Goal: Task Accomplishment & Management: Manage account settings

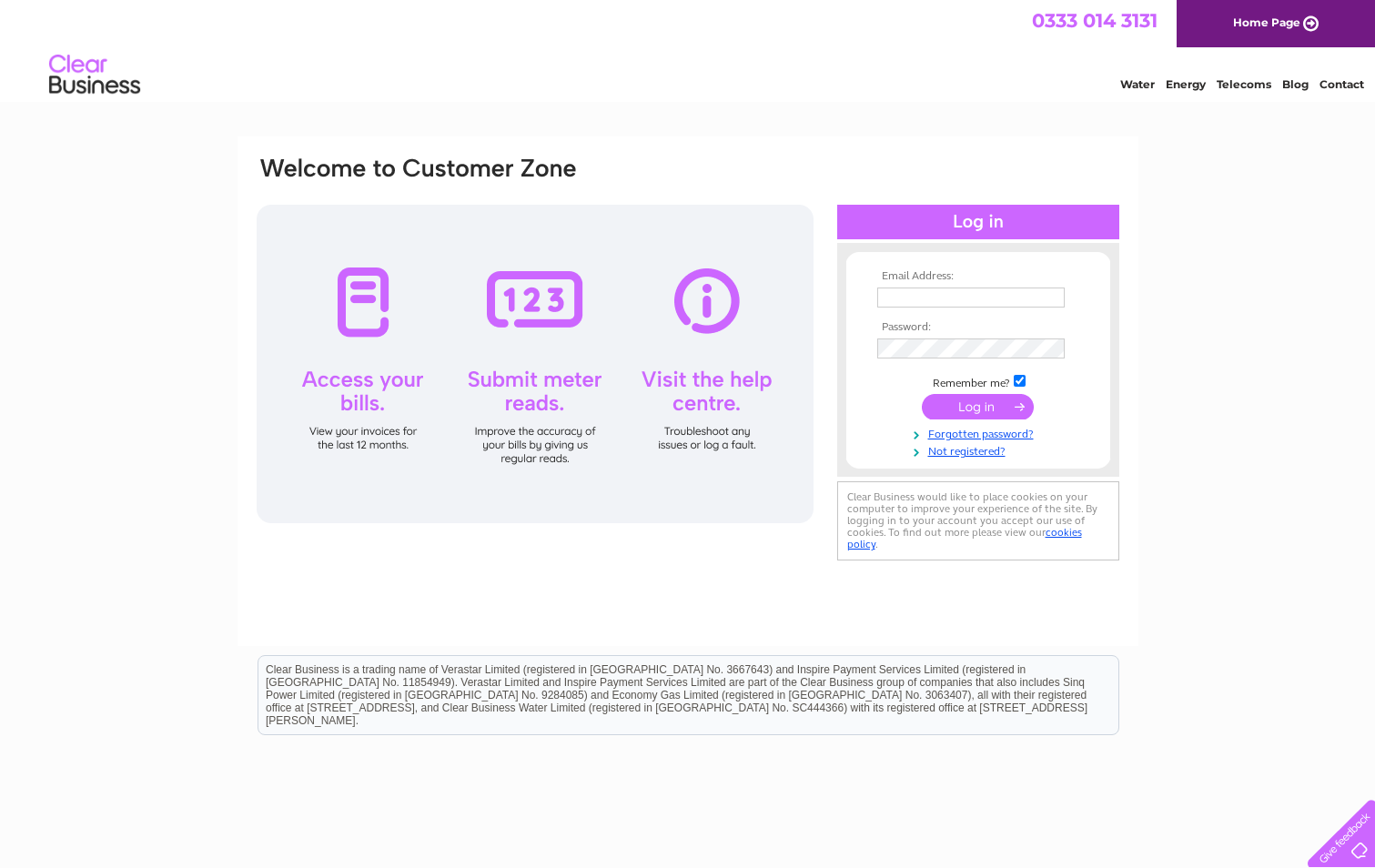
type input "alison@absoluteairandgas.co.uk"
click at [988, 397] on input "submit" at bounding box center [977, 406] width 112 height 25
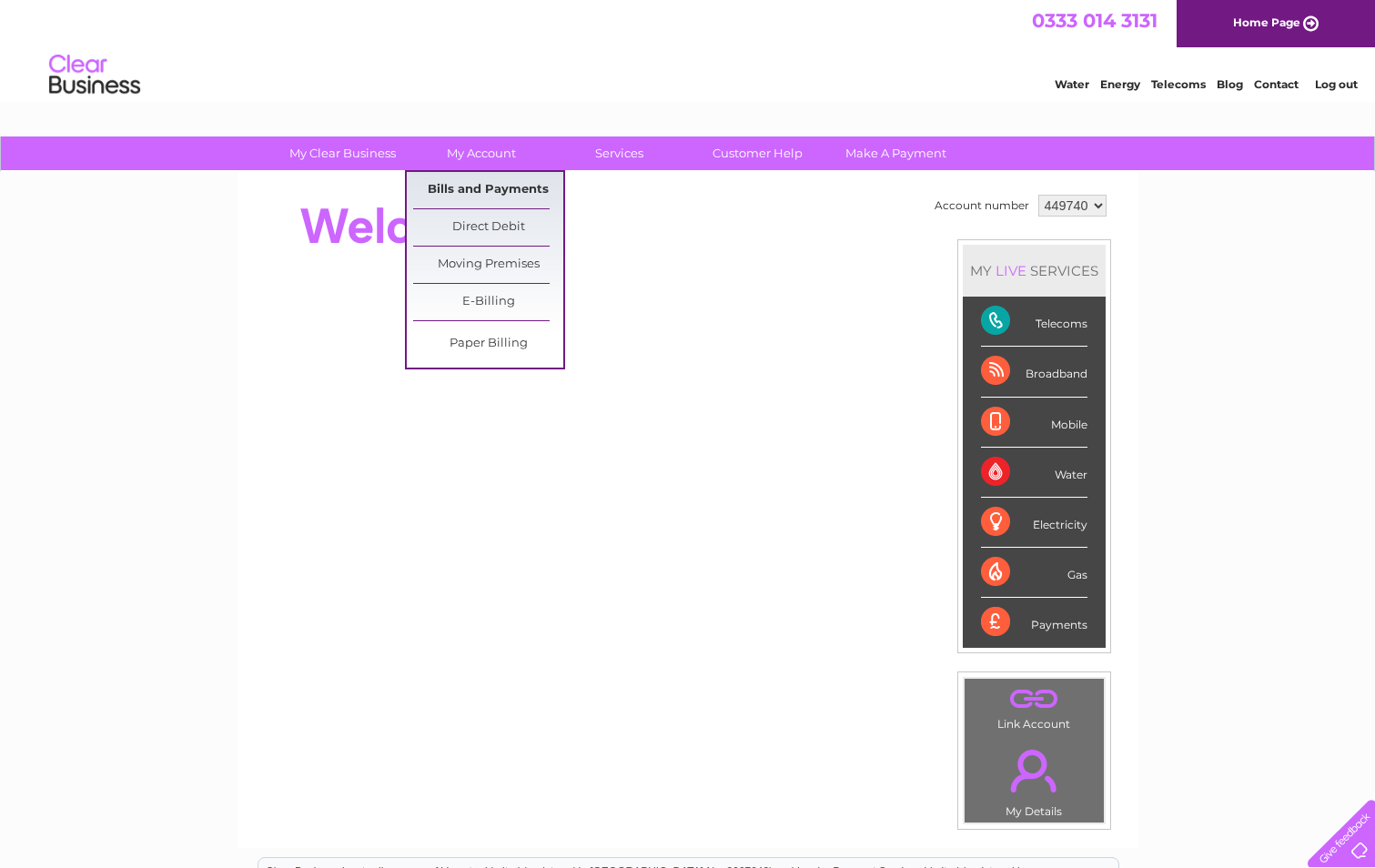
click at [441, 187] on link "Bills and Payments" at bounding box center [488, 190] width 150 height 37
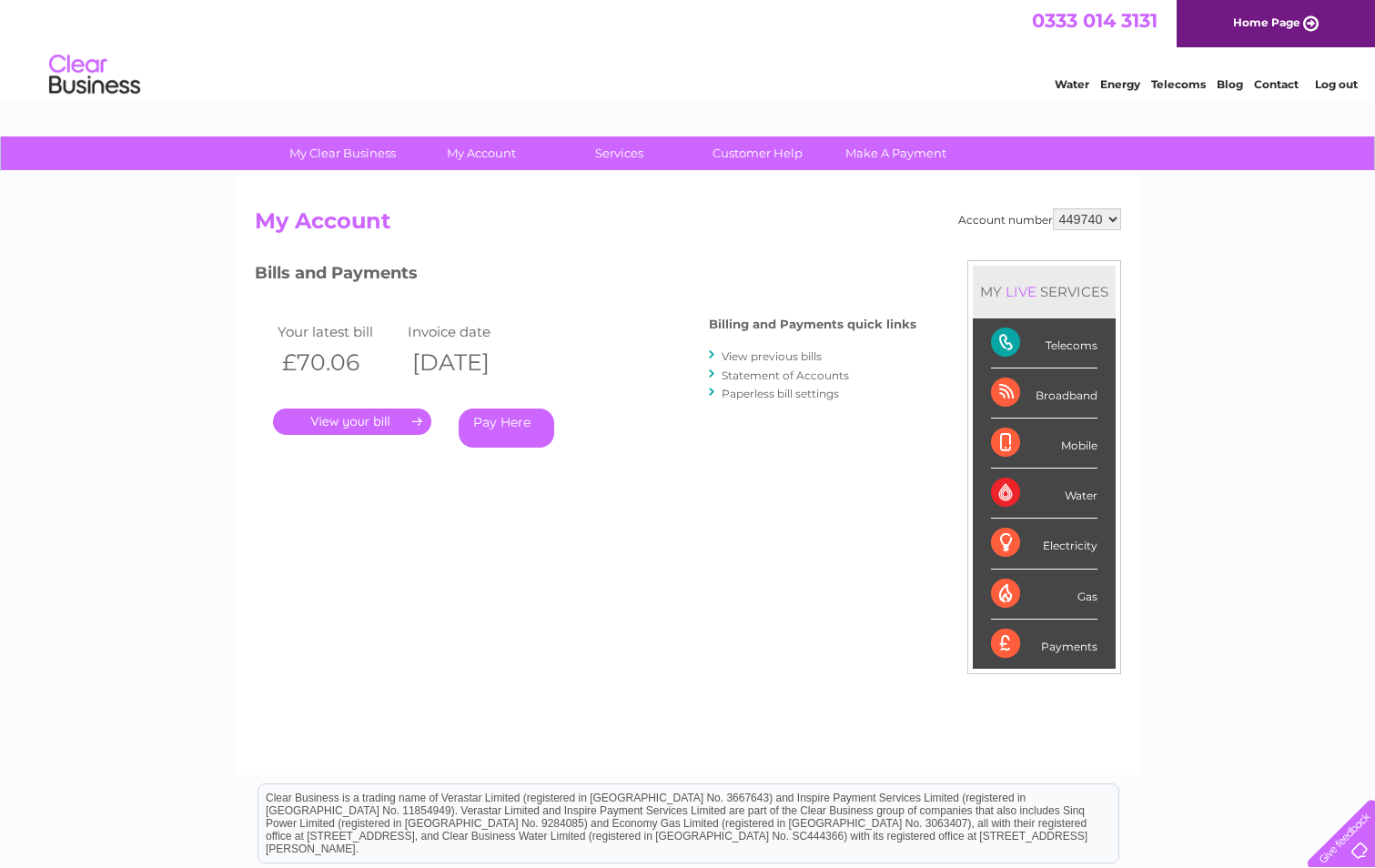
click at [369, 421] on link "." at bounding box center [352, 421] width 158 height 26
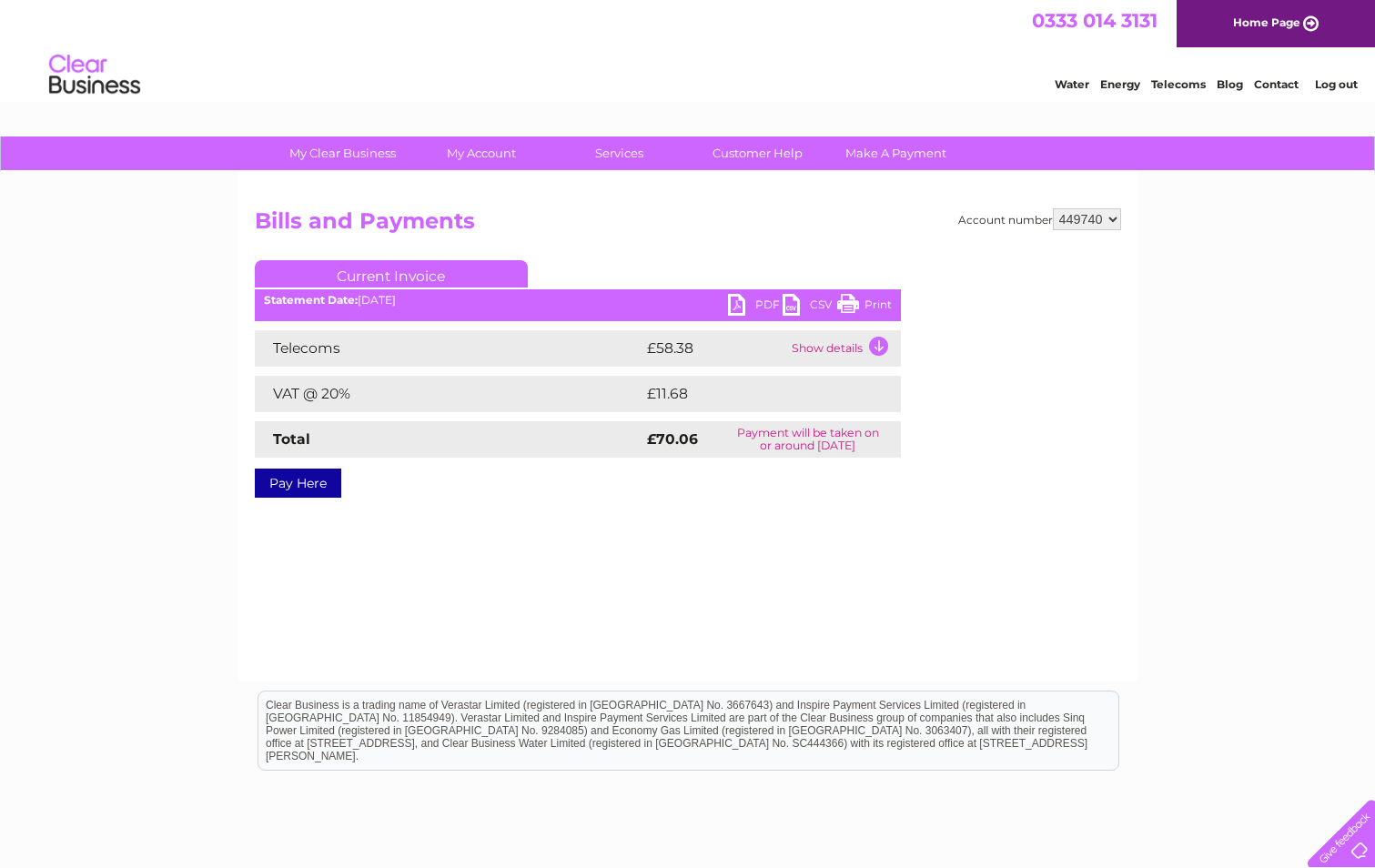
click at [760, 304] on link "PDF" at bounding box center [755, 306] width 55 height 26
click at [875, 344] on td "Show details" at bounding box center [844, 349] width 114 height 37
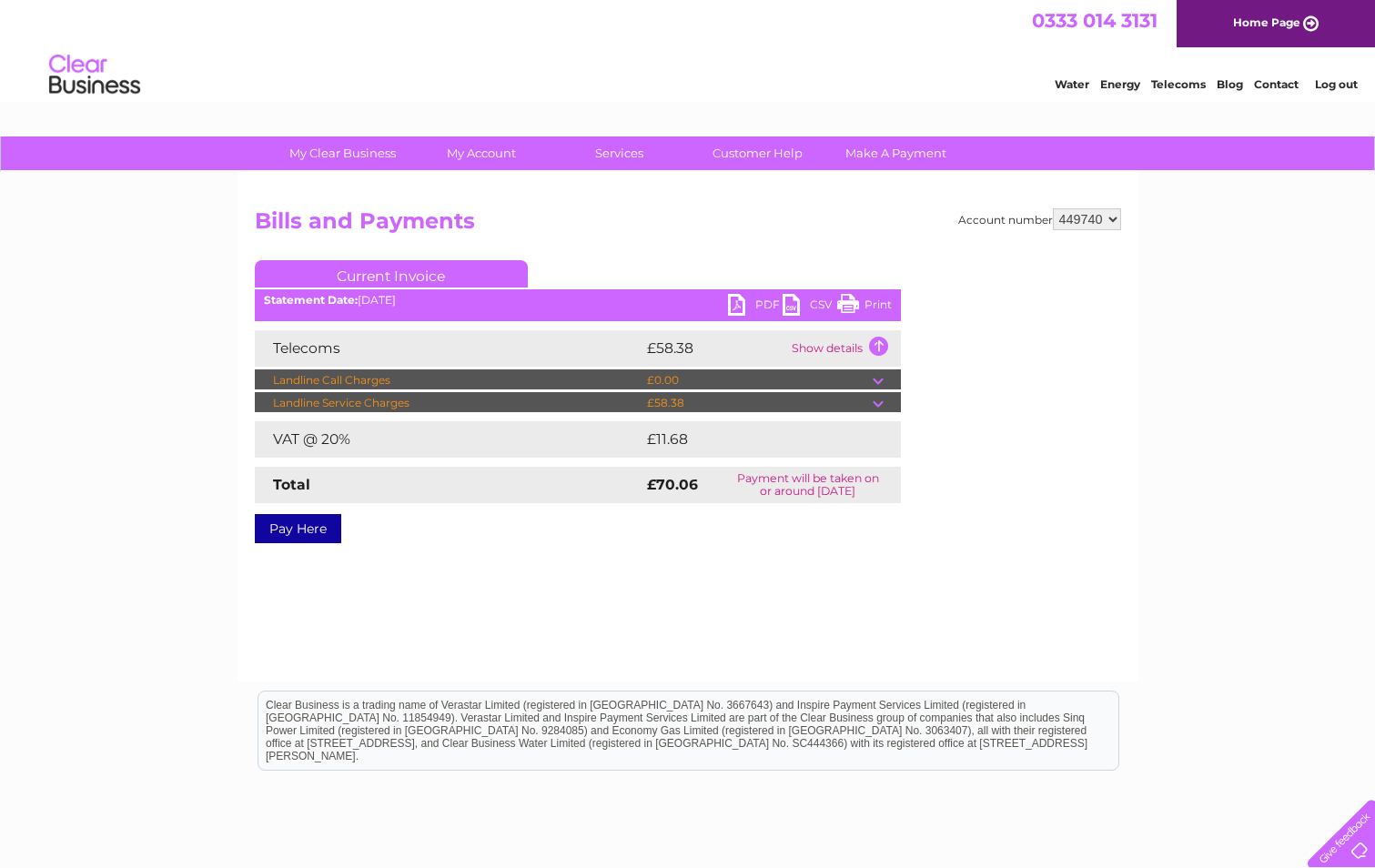
click at [878, 403] on td at bounding box center [885, 403] width 28 height 22
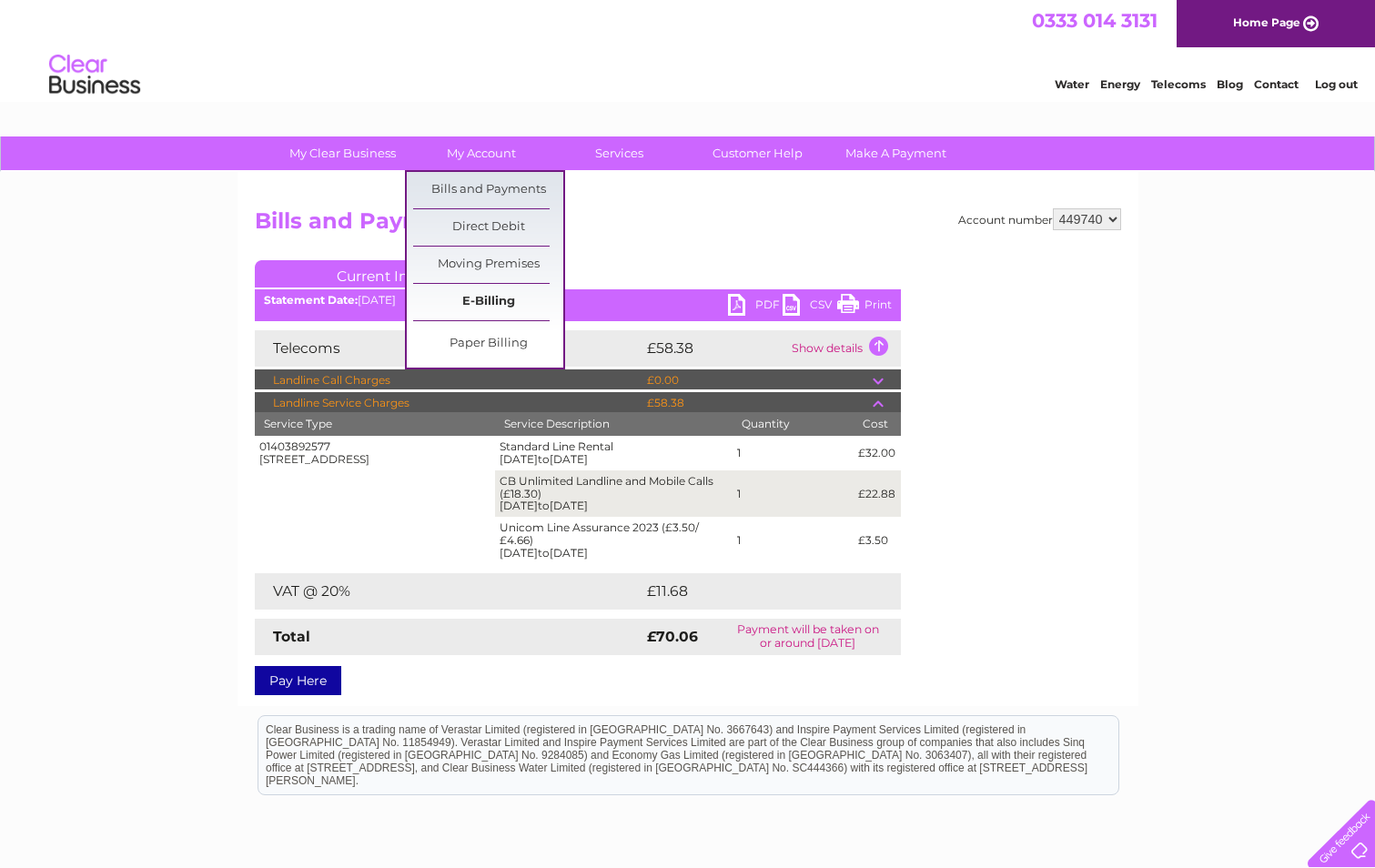
click at [497, 302] on link "E-Billing" at bounding box center [488, 302] width 150 height 37
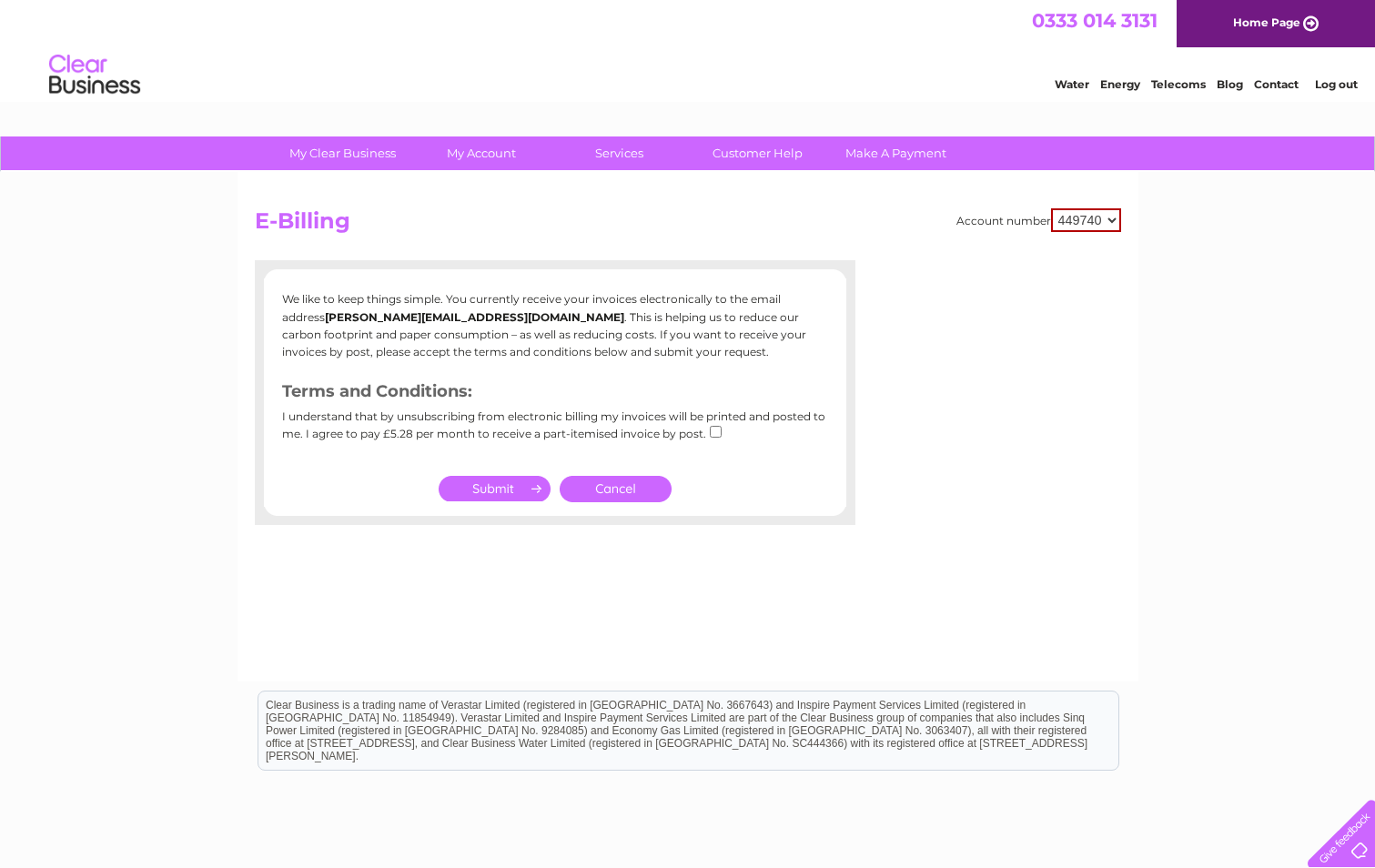
click at [1268, 266] on div "My Clear Business Login Details My Details My Preferences Link Account My Accou…" at bounding box center [688, 564] width 1375 height 856
